Goal: Information Seeking & Learning: Learn about a topic

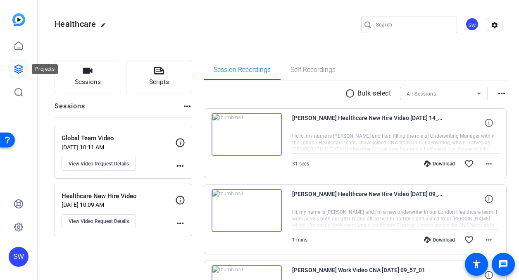
click at [20, 67] on icon at bounding box center [19, 69] width 10 height 10
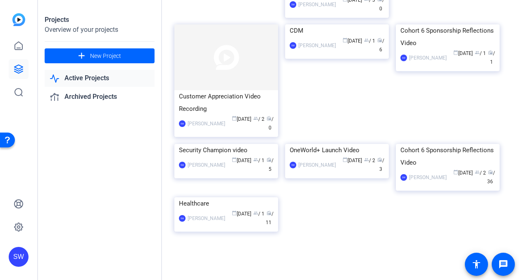
scroll to position [248, 0]
click at [250, 233] on mat-card-content "Healthcare SW [PERSON_NAME] calendar_today [DATE] group / 1 radio / 11" at bounding box center [226, 215] width 108 height 36
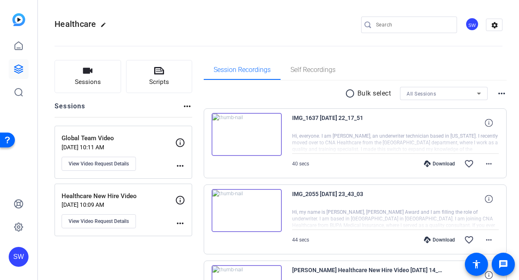
click at [241, 210] on img at bounding box center [247, 210] width 70 height 43
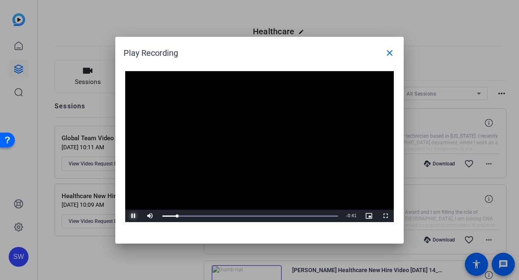
click at [131, 216] on span "Video Player" at bounding box center [133, 216] width 17 height 0
click at [389, 52] on mat-icon "close" at bounding box center [390, 53] width 10 height 10
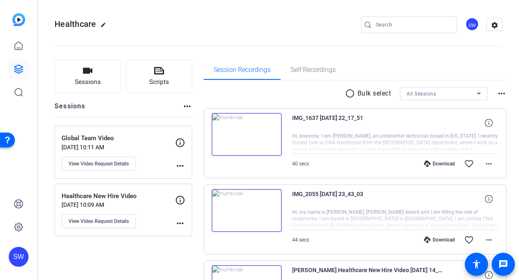
click at [244, 132] on img at bounding box center [247, 134] width 70 height 43
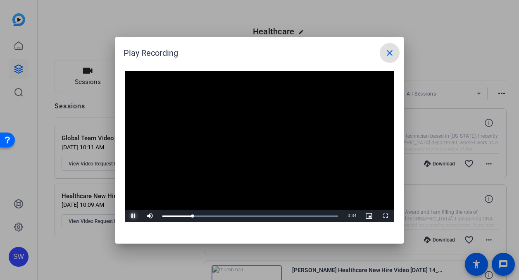
click at [132, 216] on span "Video Player" at bounding box center [133, 216] width 17 height 0
click at [388, 52] on mat-icon "close" at bounding box center [390, 53] width 10 height 10
